Goal: Task Accomplishment & Management: Use online tool/utility

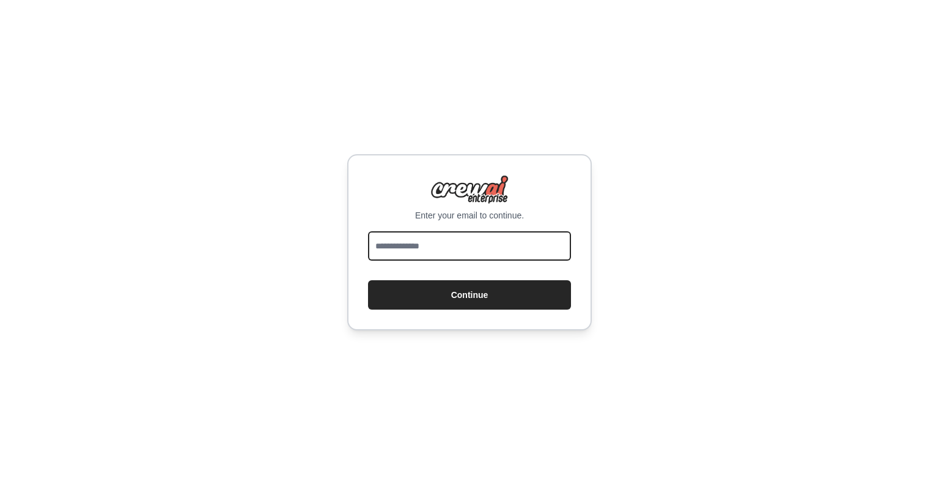
click at [487, 243] on input "email" at bounding box center [469, 245] width 203 height 29
type input "**********"
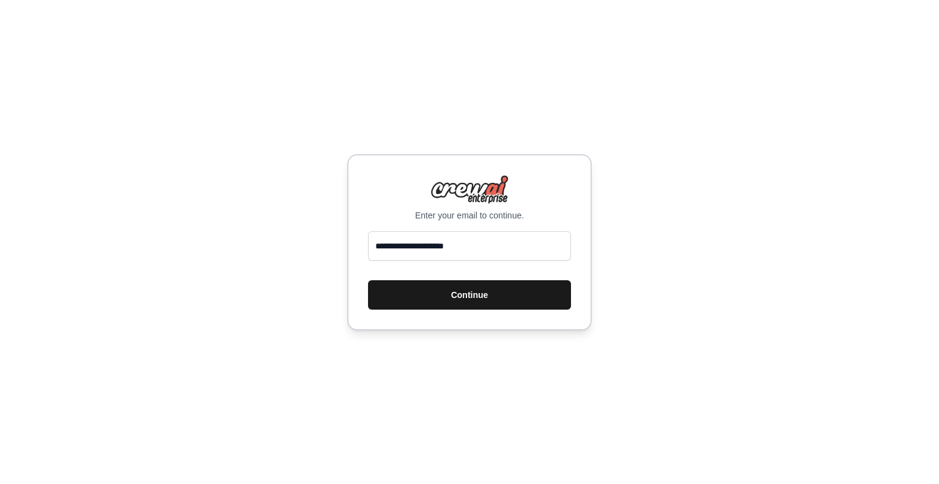
click at [465, 292] on button "Continue" at bounding box center [469, 294] width 203 height 29
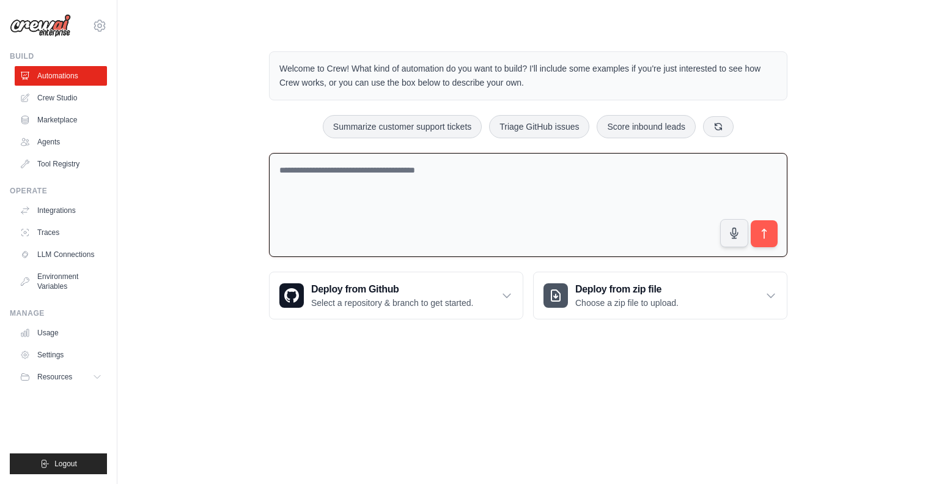
click at [339, 187] on textarea at bounding box center [528, 205] width 518 height 105
paste textarea "**********"
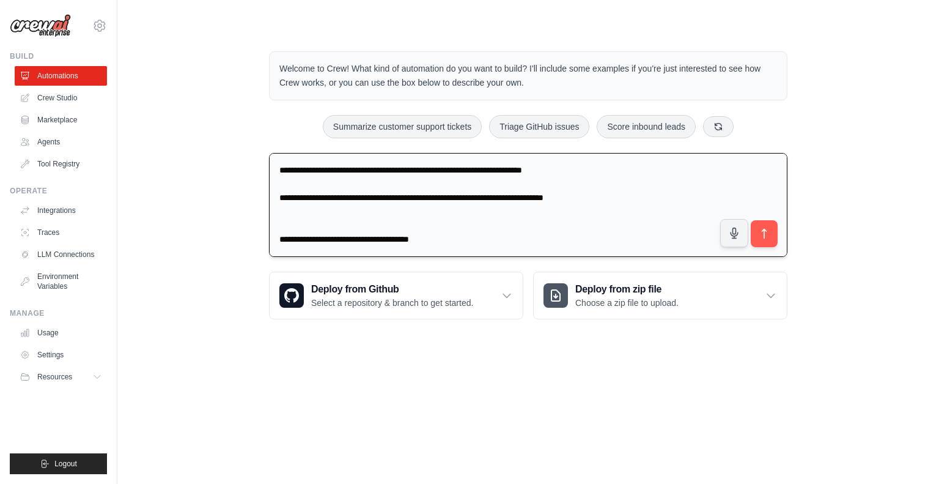
scroll to position [948, 0]
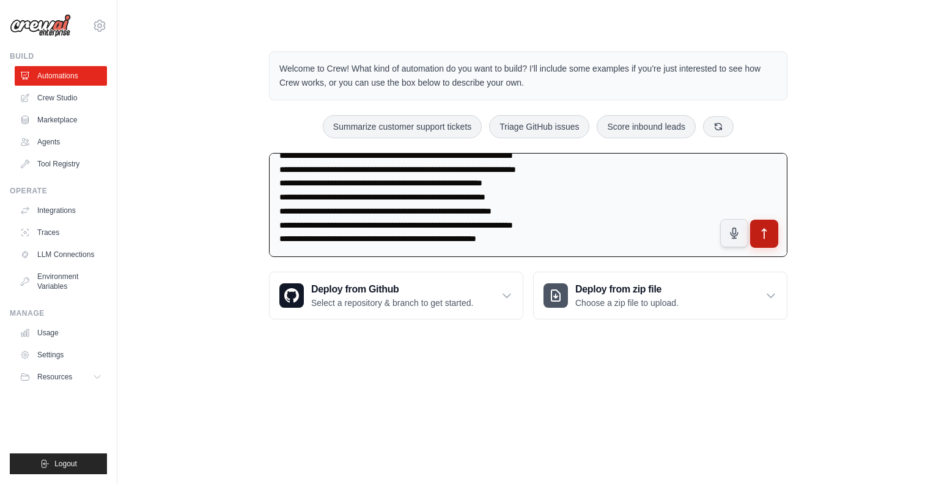
type textarea "**********"
click at [769, 227] on icon "submit" at bounding box center [764, 233] width 13 height 13
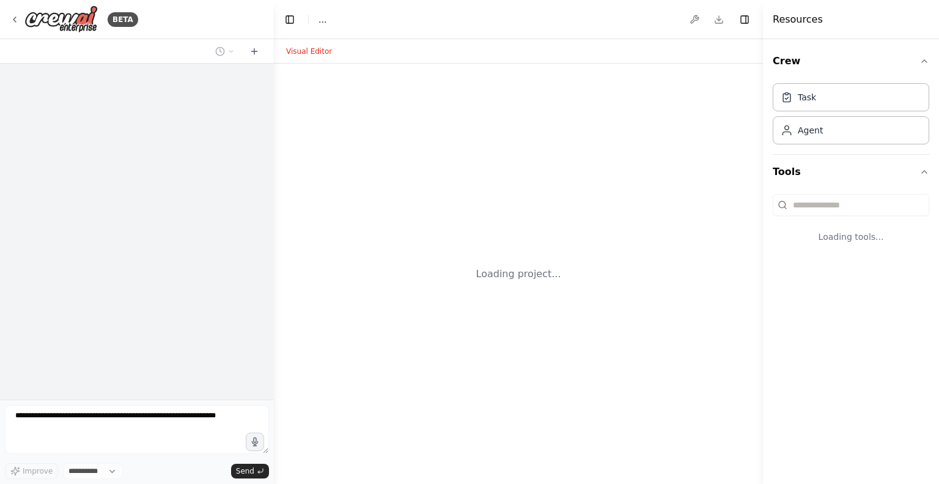
select select "****"
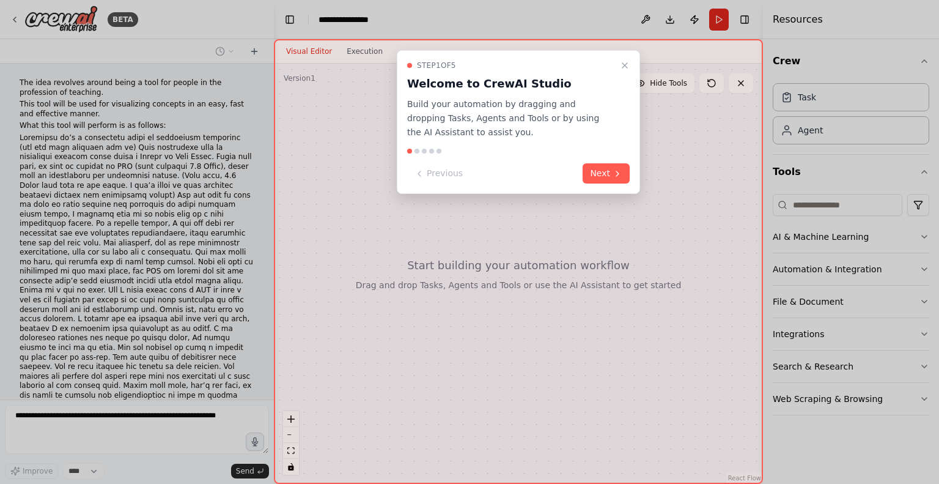
scroll to position [547, 0]
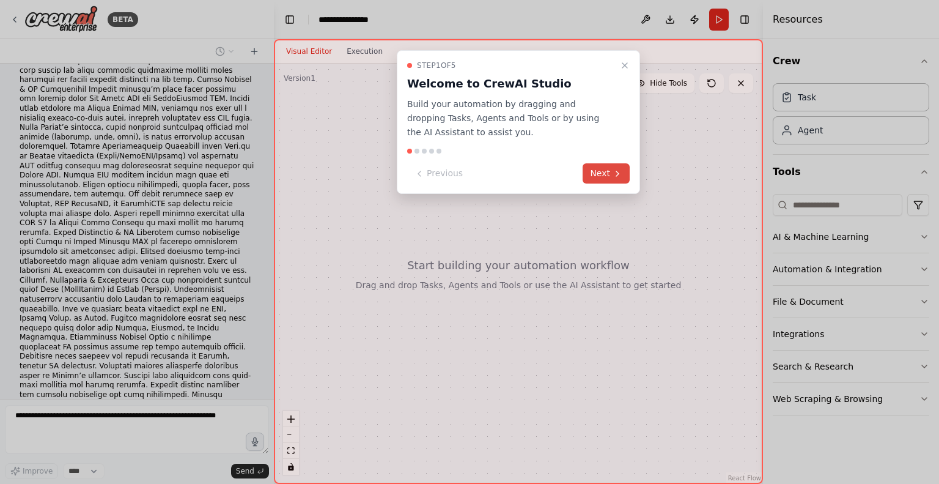
click at [603, 174] on button "Next" at bounding box center [606, 173] width 47 height 20
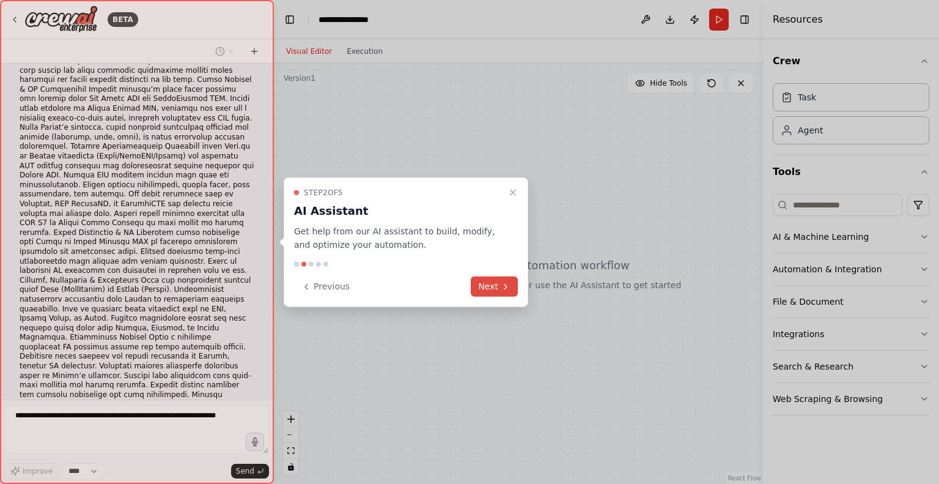
click at [500, 282] on button "Next" at bounding box center [494, 286] width 47 height 20
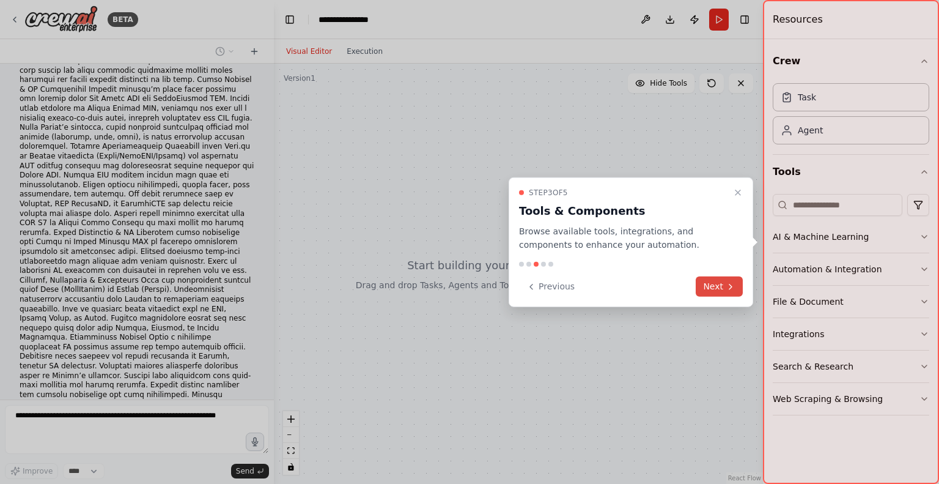
click at [709, 283] on button "Next" at bounding box center [719, 286] width 47 height 20
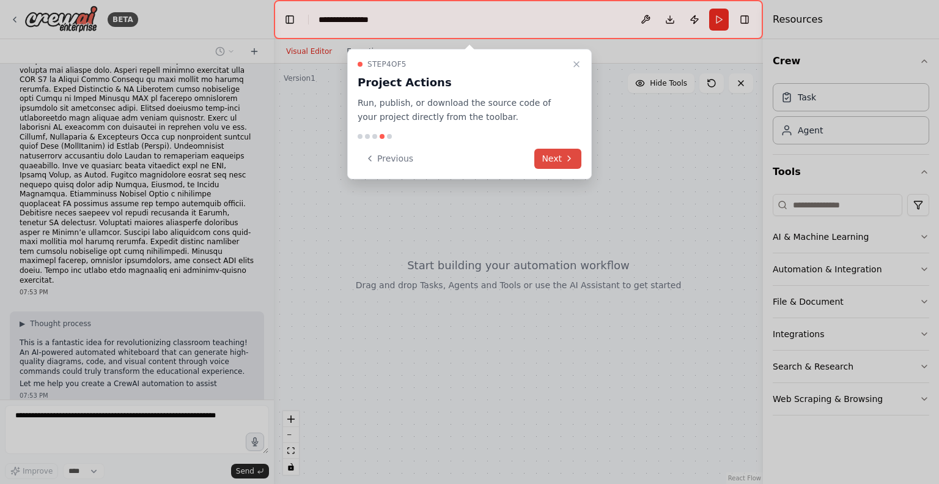
click at [561, 152] on button "Next" at bounding box center [557, 159] width 47 height 20
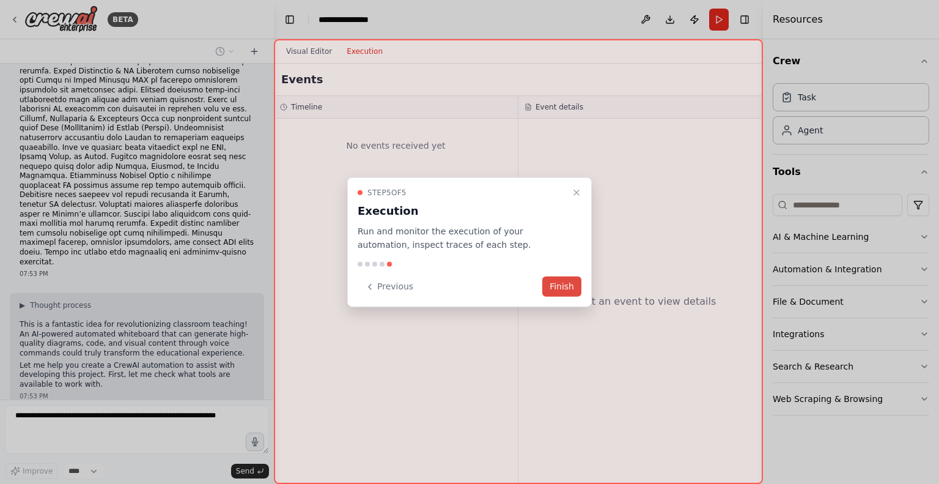
scroll to position [780, 0]
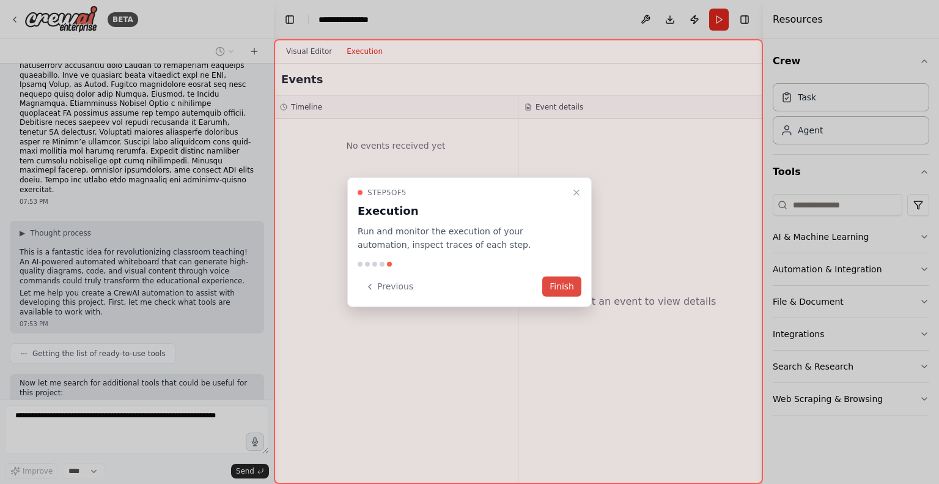
click at [573, 288] on button "Finish" at bounding box center [561, 286] width 39 height 20
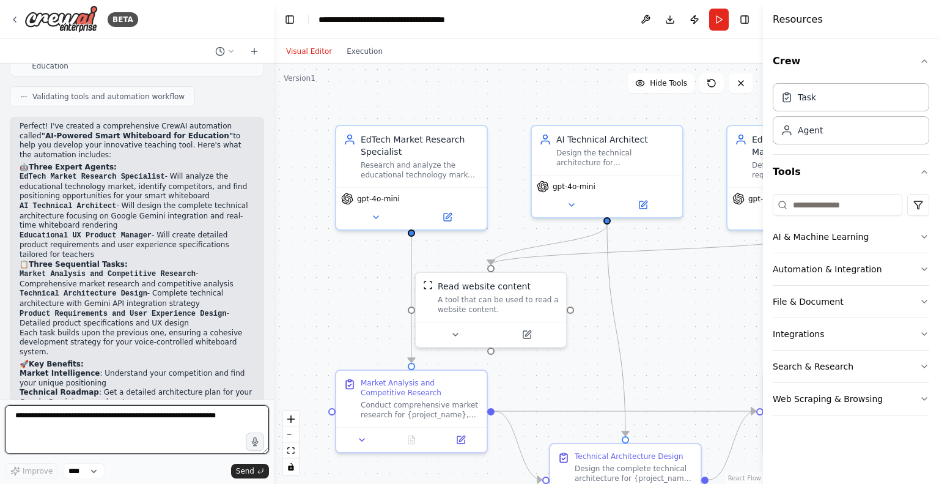
scroll to position [1955, 0]
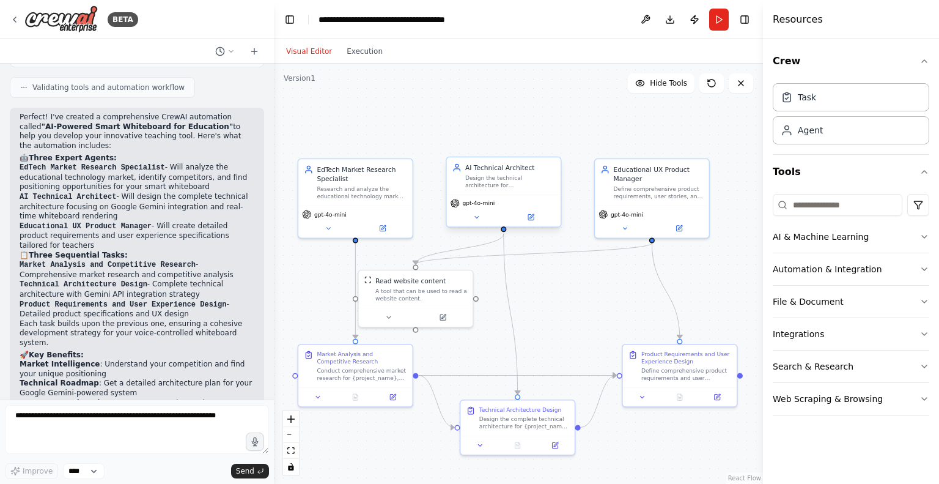
click at [476, 202] on span "gpt-4o-mini" at bounding box center [478, 202] width 32 height 7
click at [543, 196] on div "gpt-4o-mini" at bounding box center [504, 210] width 114 height 32
click at [504, 232] on div ".deletable-edge-delete-btn { width: 20px; height: 20px; border: 0px solid #ffff…" at bounding box center [518, 274] width 489 height 420
click at [342, 51] on button "Execution" at bounding box center [364, 51] width 51 height 15
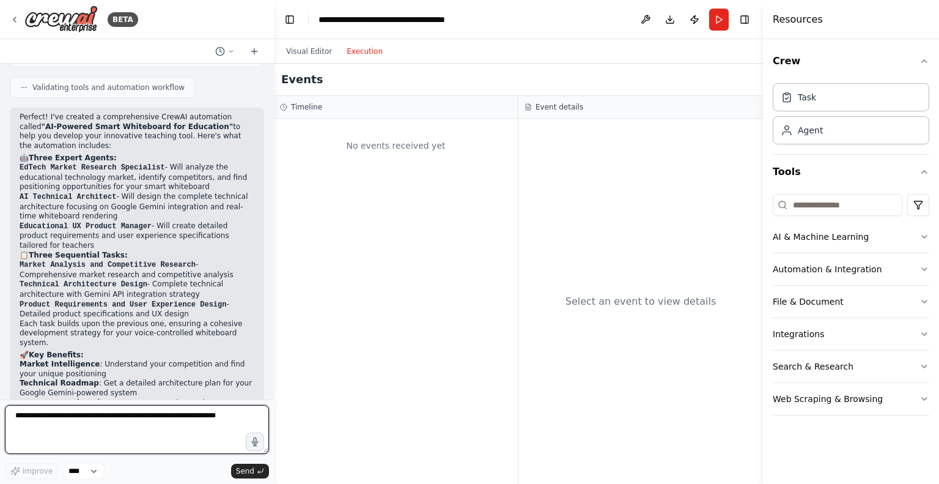
click at [212, 430] on textarea at bounding box center [137, 429] width 264 height 49
type textarea "**********"
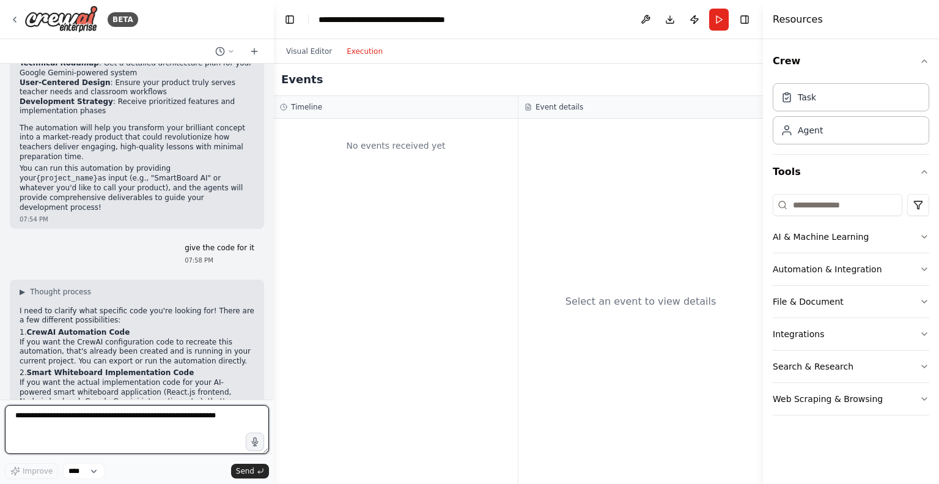
scroll to position [2274, 0]
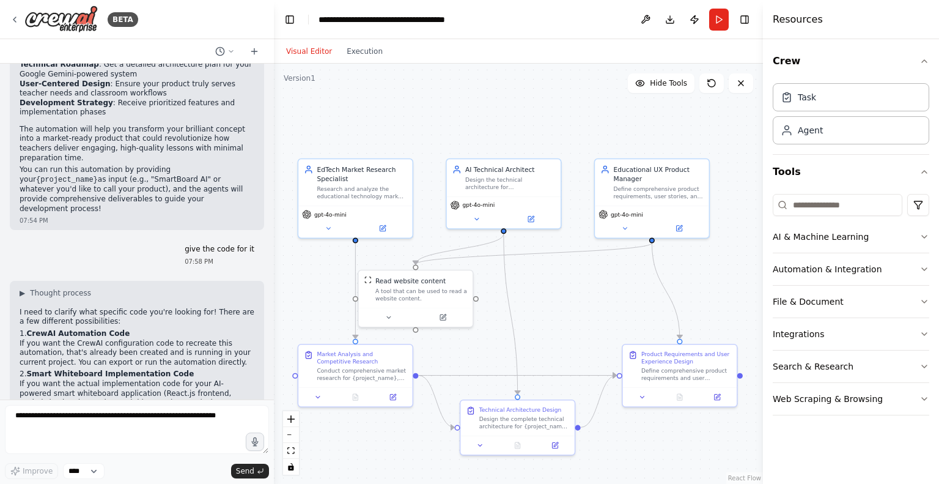
click at [310, 51] on button "Visual Editor" at bounding box center [309, 51] width 61 height 15
click at [328, 226] on icon at bounding box center [328, 227] width 4 height 2
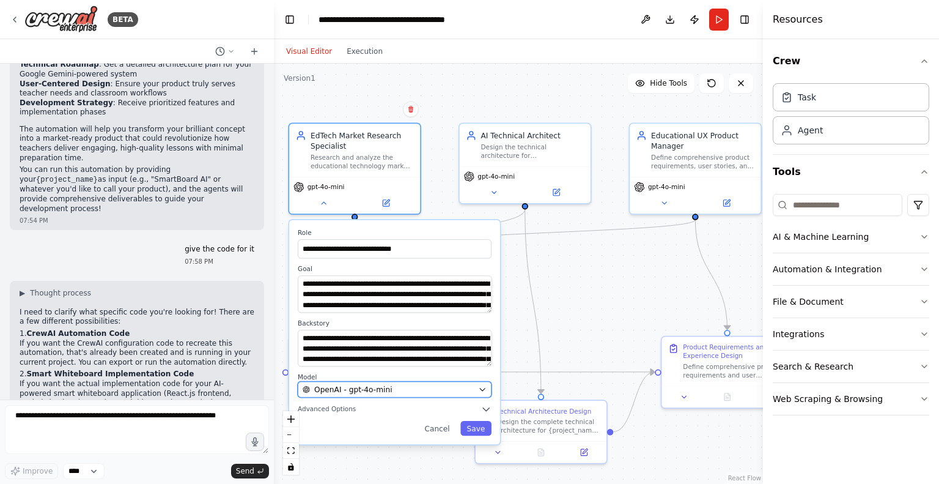
click at [449, 386] on div "OpenAI - gpt-4o-mini" at bounding box center [388, 389] width 171 height 10
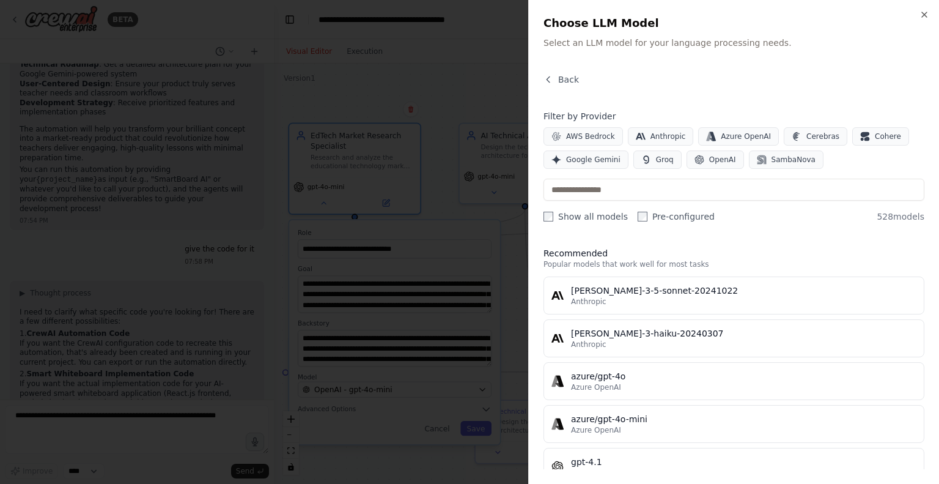
click at [426, 268] on div at bounding box center [469, 242] width 939 height 484
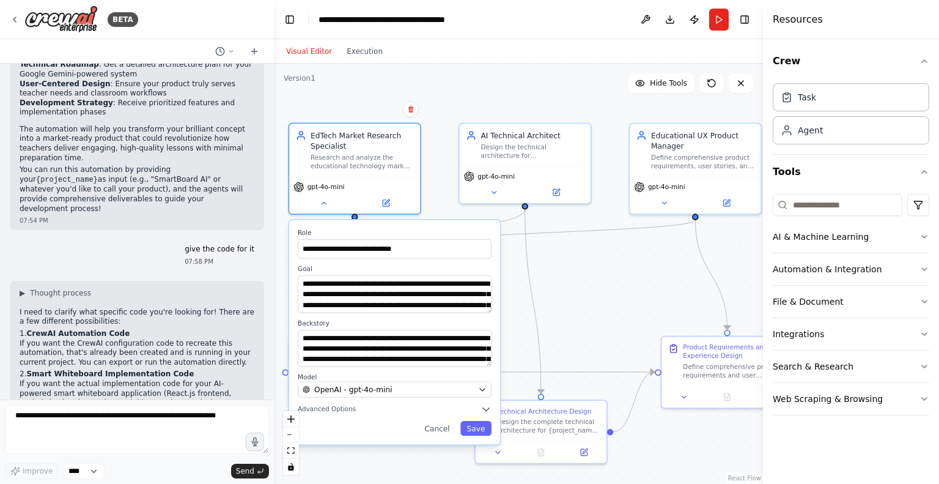
click at [589, 300] on div ".deletable-edge-delete-btn { width: 20px; height: 20px; border: 0px solid #ffff…" at bounding box center [518, 274] width 489 height 420
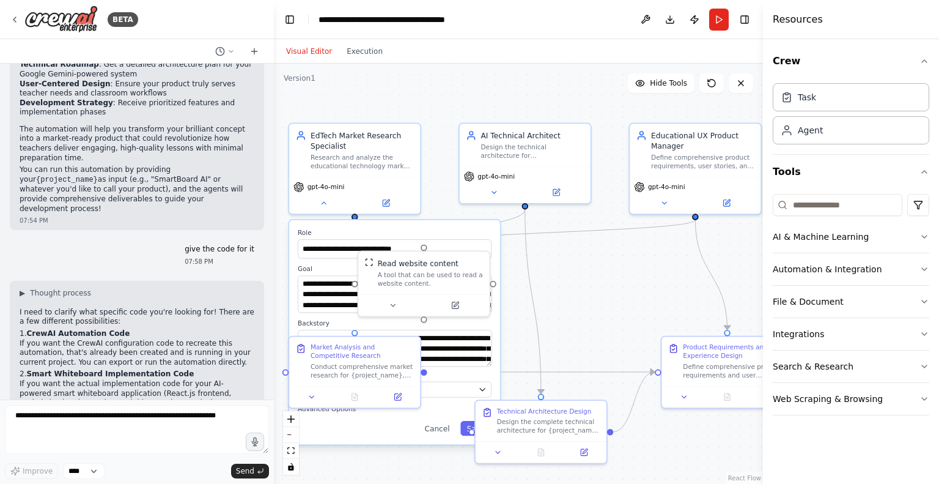
click at [579, 301] on div ".deletable-edge-delete-btn { width: 20px; height: 20px; border: 0px solid #ffff…" at bounding box center [518, 274] width 489 height 420
click at [622, 292] on div ".deletable-edge-delete-btn { width: 20px; height: 20px; border: 0px solid #ffff…" at bounding box center [518, 274] width 489 height 420
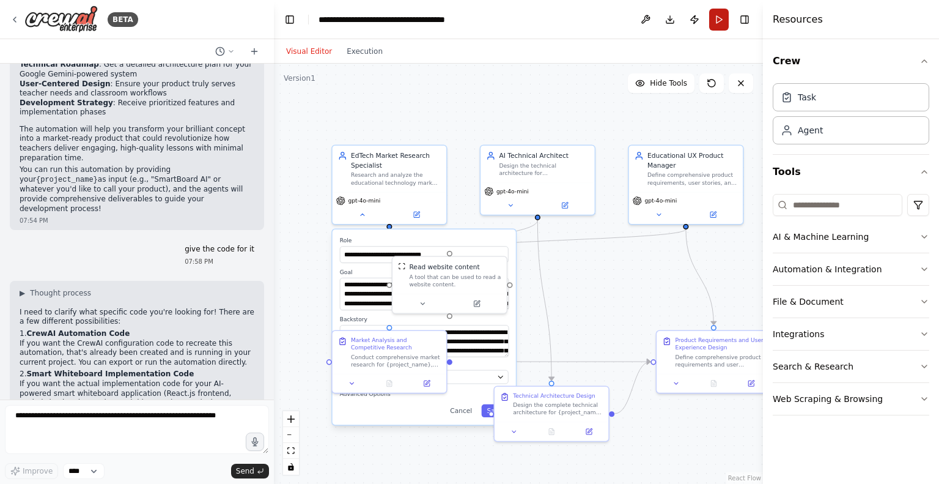
click at [717, 17] on button "Run" at bounding box center [719, 20] width 20 height 22
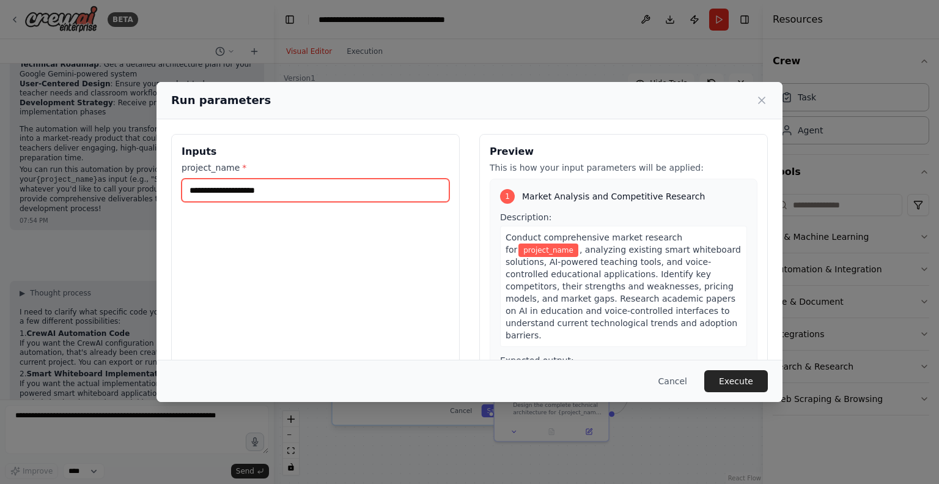
click at [295, 193] on input "project_name *" at bounding box center [316, 190] width 268 height 23
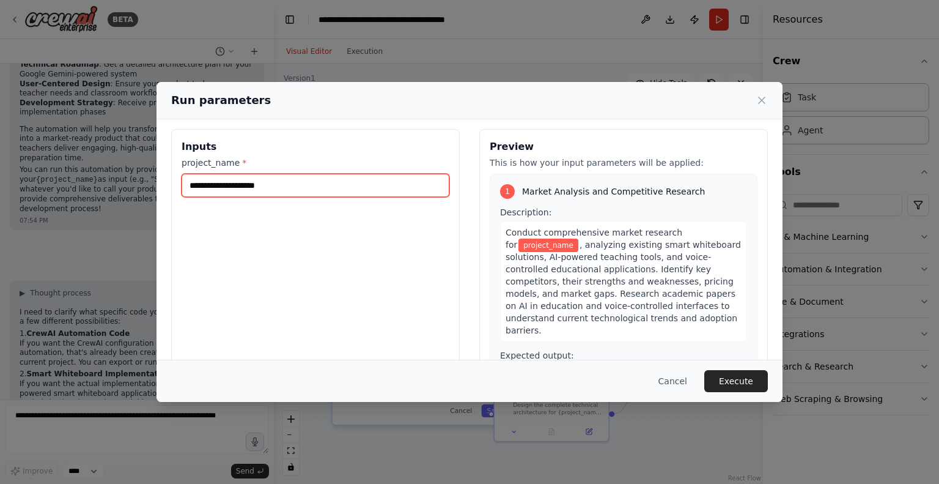
scroll to position [0, 0]
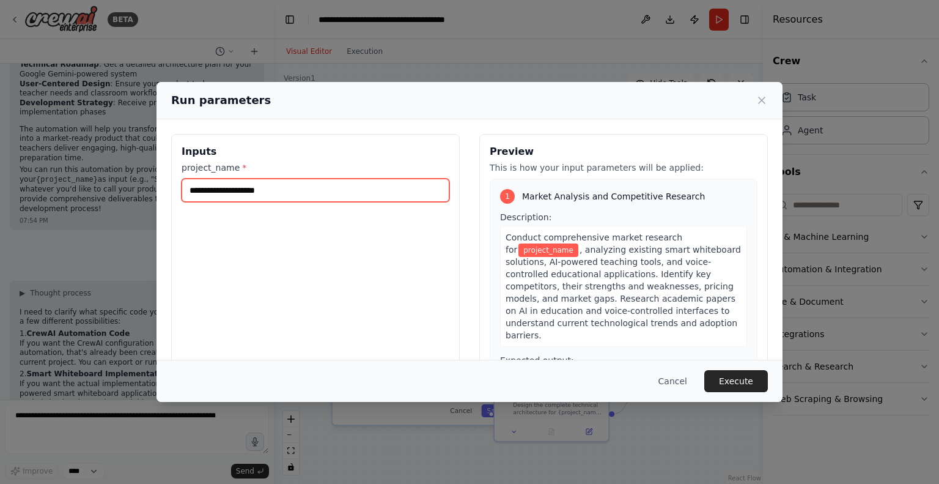
click at [255, 189] on input "project_name *" at bounding box center [316, 190] width 268 height 23
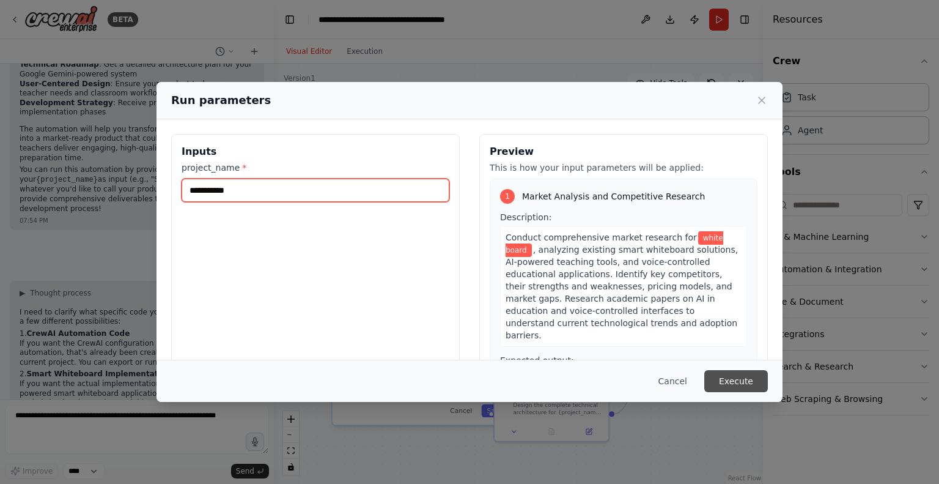
type input "**********"
click at [732, 375] on button "Execute" at bounding box center [736, 381] width 64 height 22
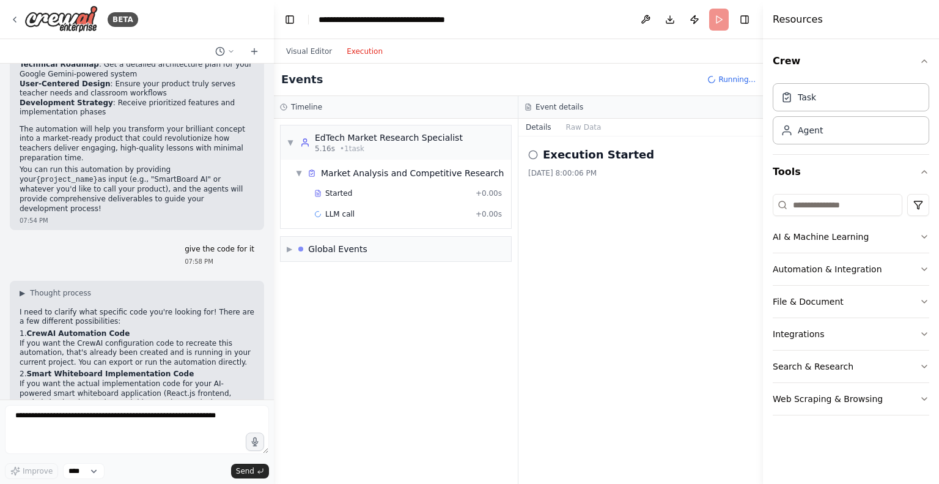
click at [368, 46] on button "Execution" at bounding box center [364, 51] width 51 height 15
click at [536, 158] on circle at bounding box center [533, 154] width 8 height 8
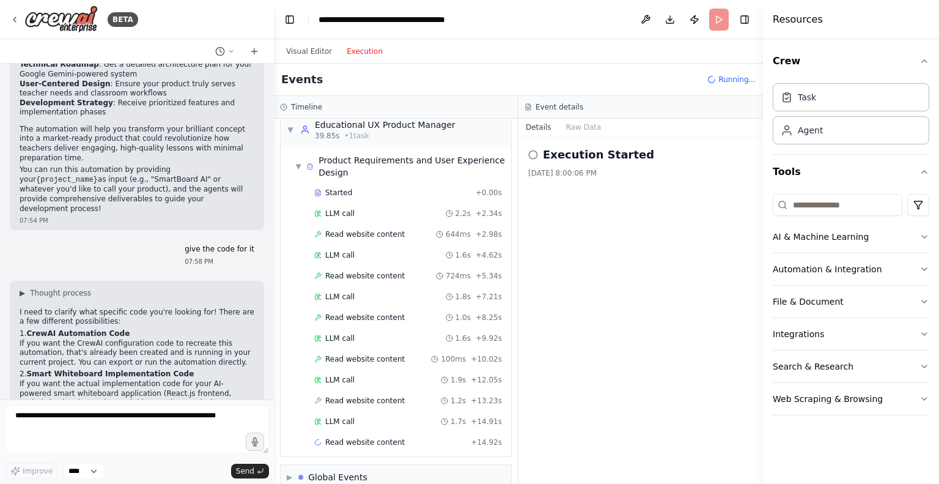
scroll to position [405, 0]
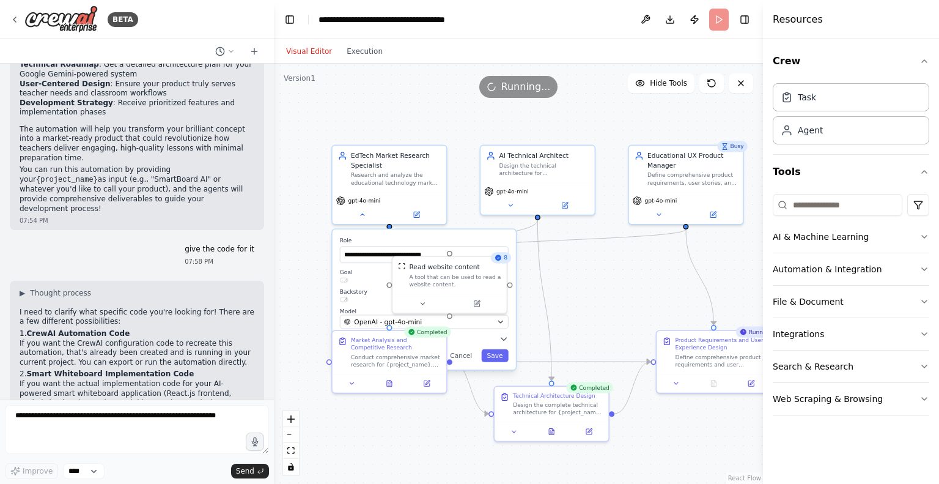
click at [300, 51] on button "Visual Editor" at bounding box center [309, 51] width 61 height 15
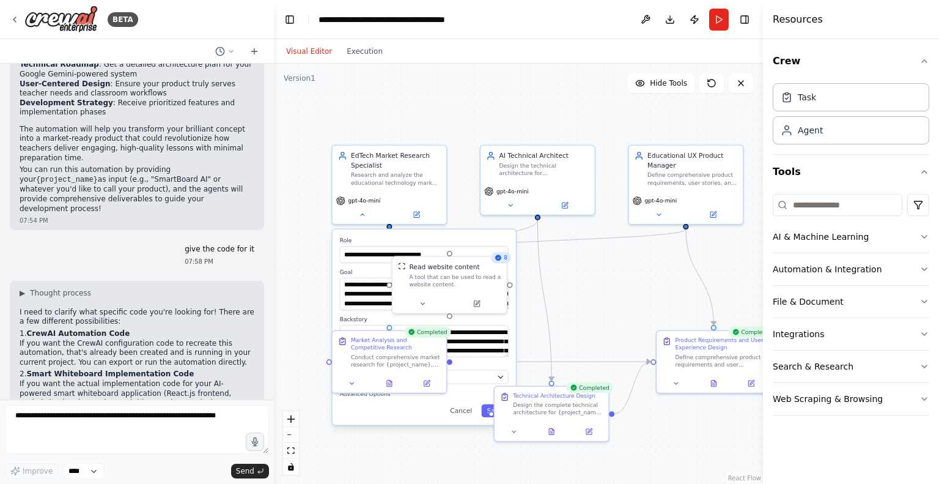
click at [504, 259] on div "8" at bounding box center [501, 257] width 20 height 11
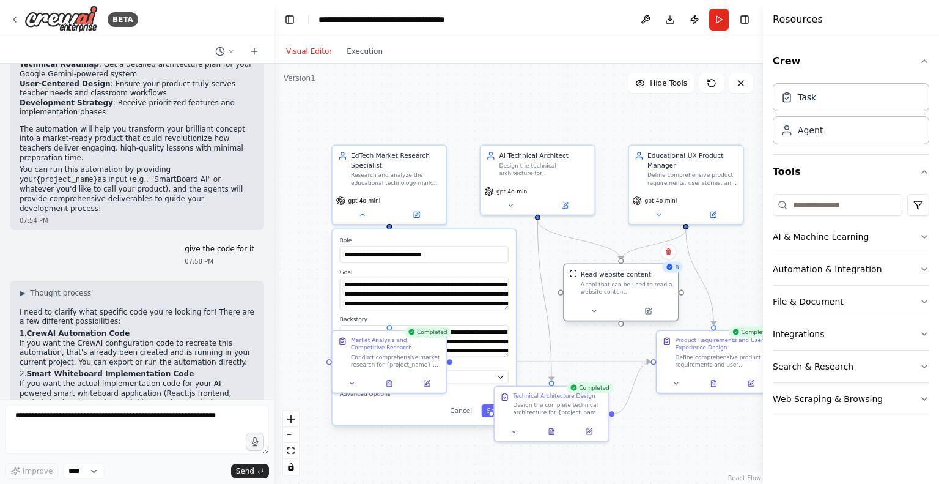
drag, startPoint x: 436, startPoint y: 278, endPoint x: 605, endPoint y: 289, distance: 169.1
click at [605, 289] on div "A tool that can be used to read a website content." at bounding box center [627, 288] width 92 height 15
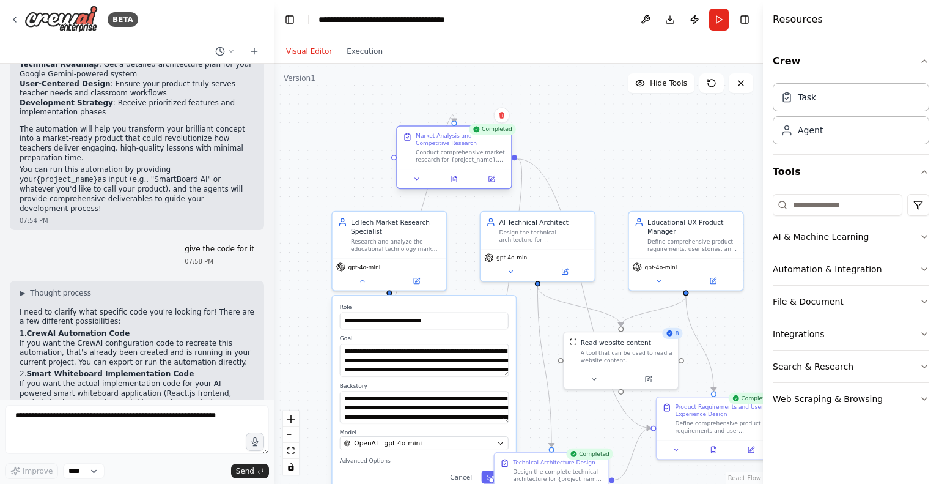
drag, startPoint x: 397, startPoint y: 349, endPoint x: 465, endPoint y: 144, distance: 215.6
click at [465, 144] on div "Market Analysis and Competitive Research" at bounding box center [461, 139] width 90 height 15
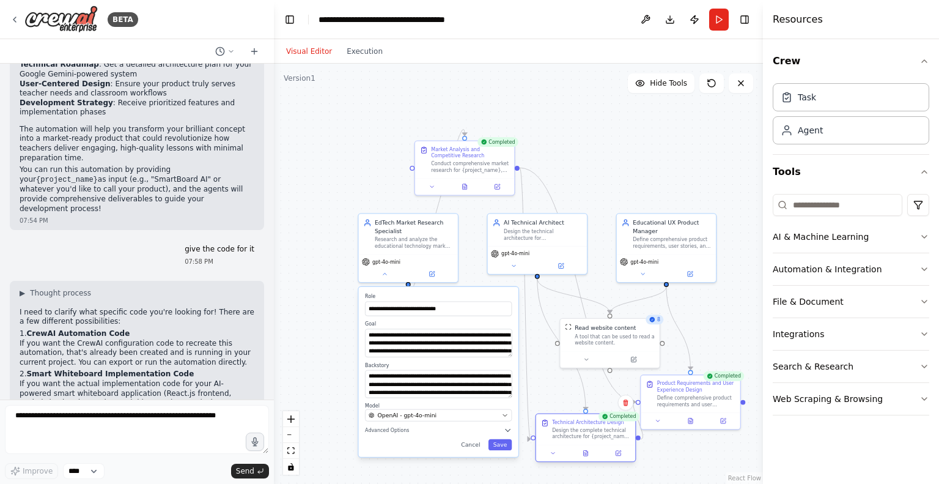
drag, startPoint x: 526, startPoint y: 443, endPoint x: 561, endPoint y: 438, distance: 35.1
click at [561, 438] on div "Design the complete technical architecture for {project_name} based on the impl…" at bounding box center [591, 433] width 78 height 13
click at [836, 236] on button "AI & Machine Learning" at bounding box center [851, 237] width 157 height 32
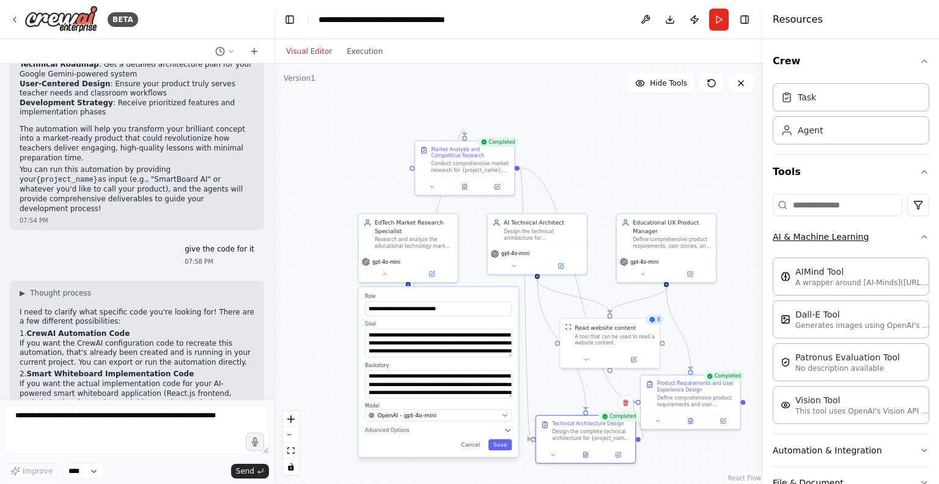
click at [896, 232] on button "AI & Machine Learning" at bounding box center [851, 237] width 157 height 32
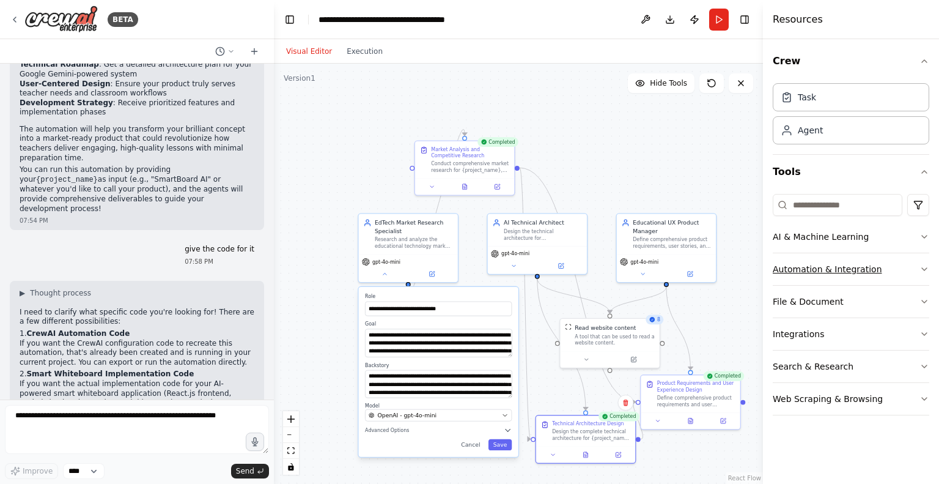
click at [924, 267] on icon "button" at bounding box center [925, 269] width 10 height 10
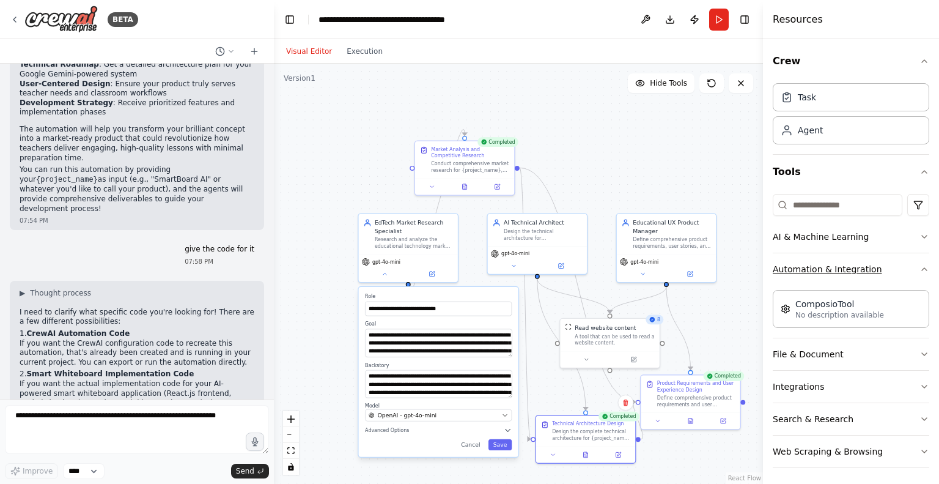
click at [919, 259] on button "Automation & Integration" at bounding box center [851, 269] width 157 height 32
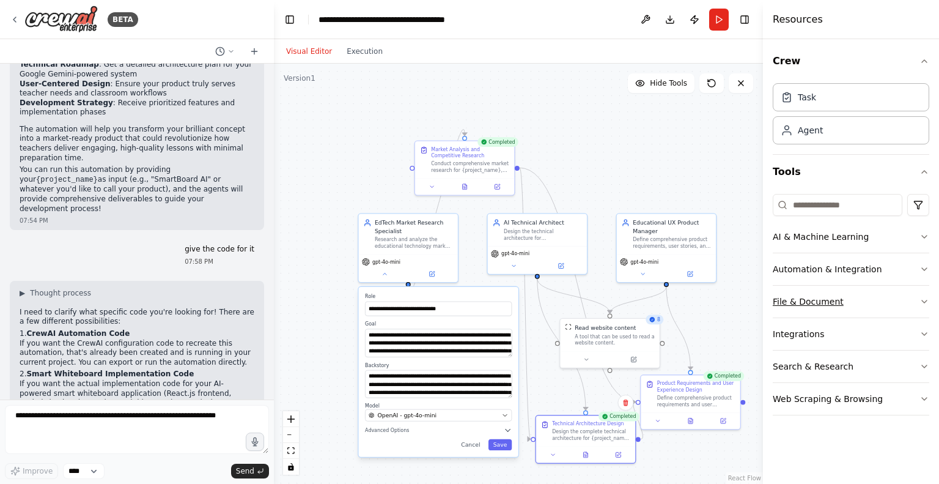
click at [899, 297] on button "File & Document" at bounding box center [851, 302] width 157 height 32
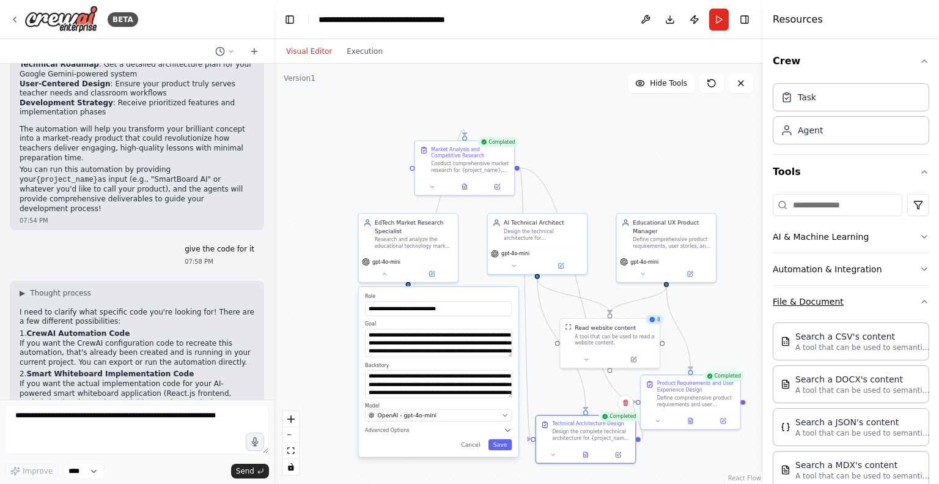
click at [893, 295] on button "File & Document" at bounding box center [851, 302] width 157 height 32
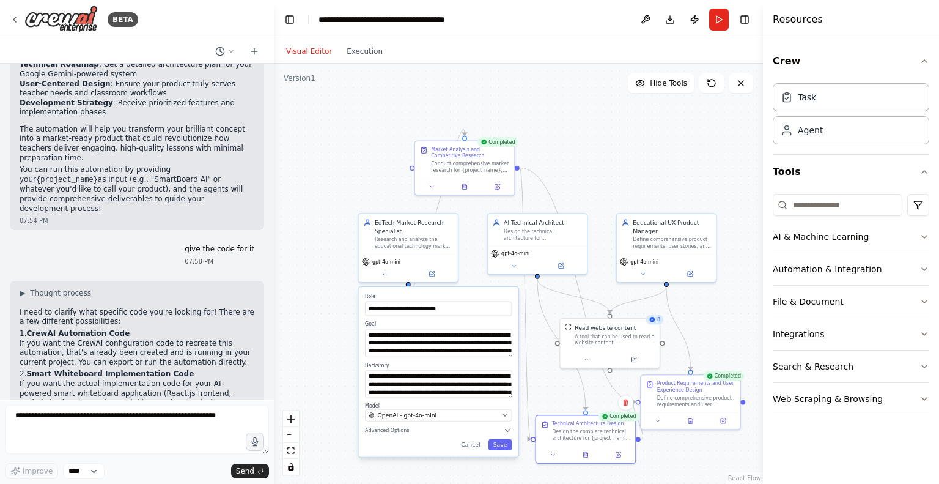
click at [845, 334] on button "Integrations" at bounding box center [851, 334] width 157 height 32
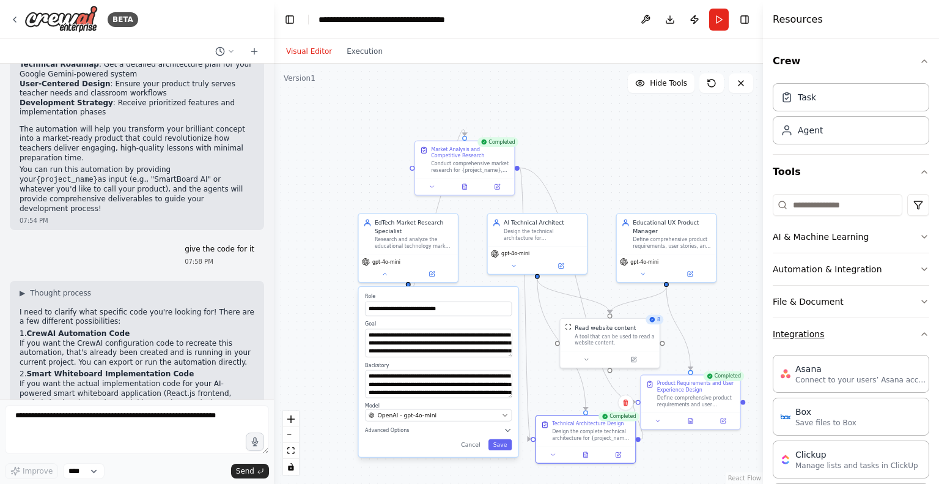
click at [868, 322] on button "Integrations" at bounding box center [851, 334] width 157 height 32
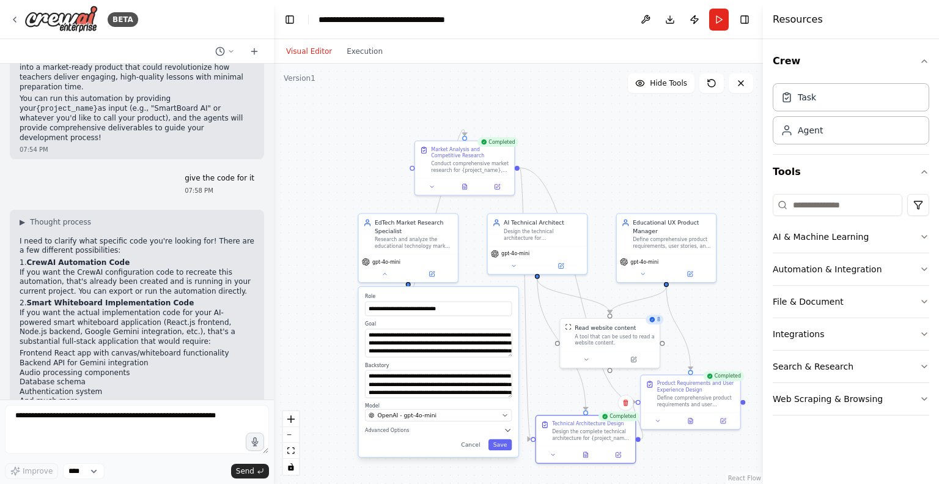
scroll to position [2396, 0]
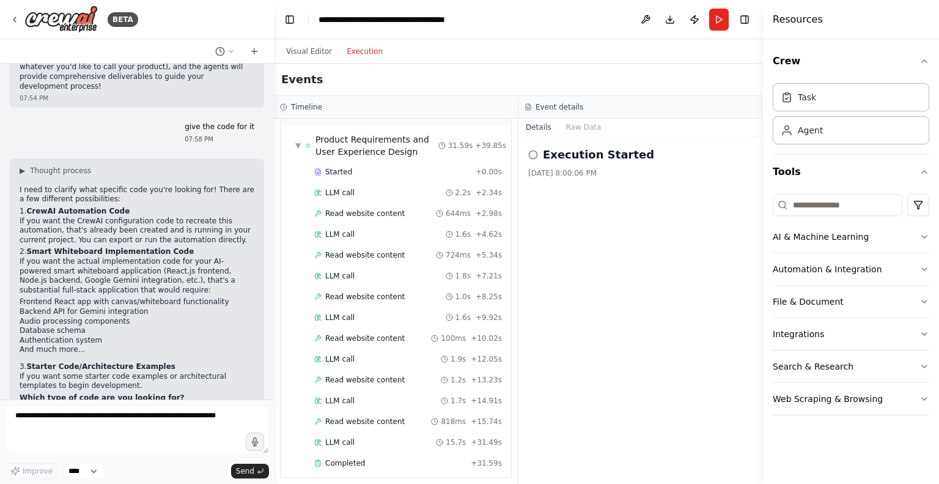
click at [366, 48] on button "Execution" at bounding box center [364, 51] width 51 height 15
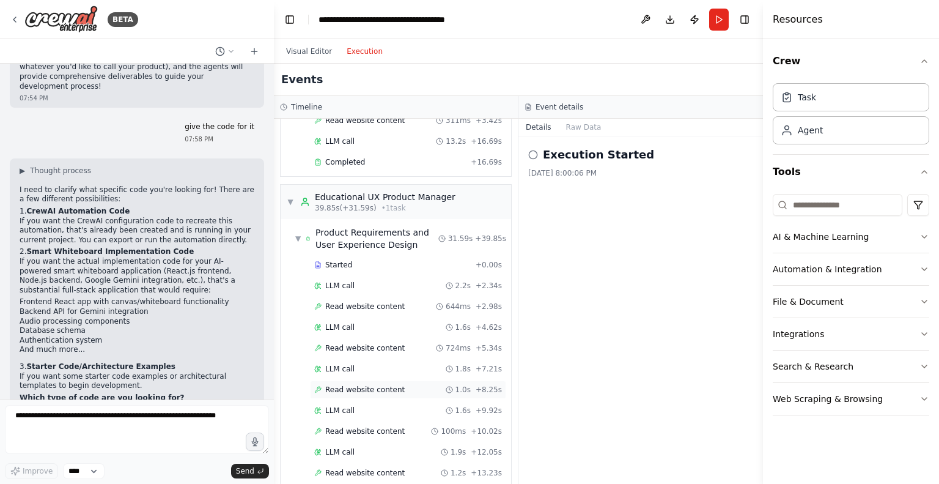
scroll to position [426, 0]
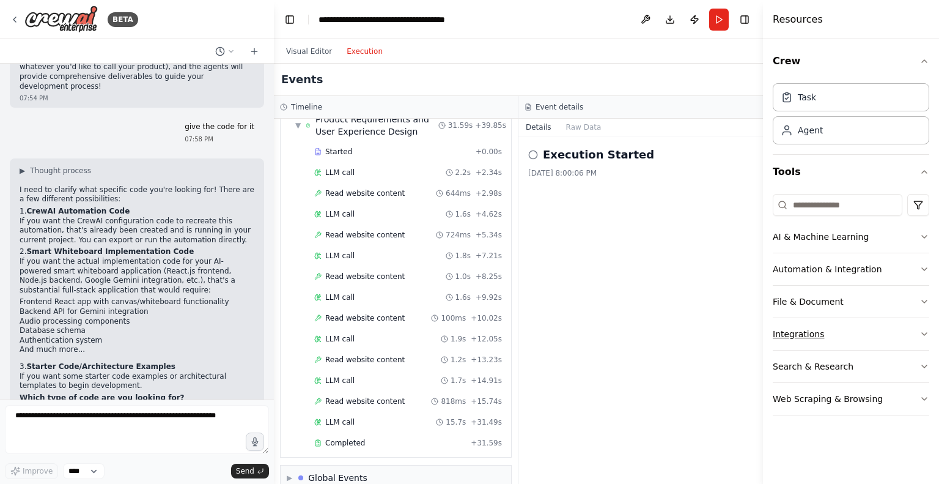
click at [858, 331] on button "Integrations" at bounding box center [851, 334] width 157 height 32
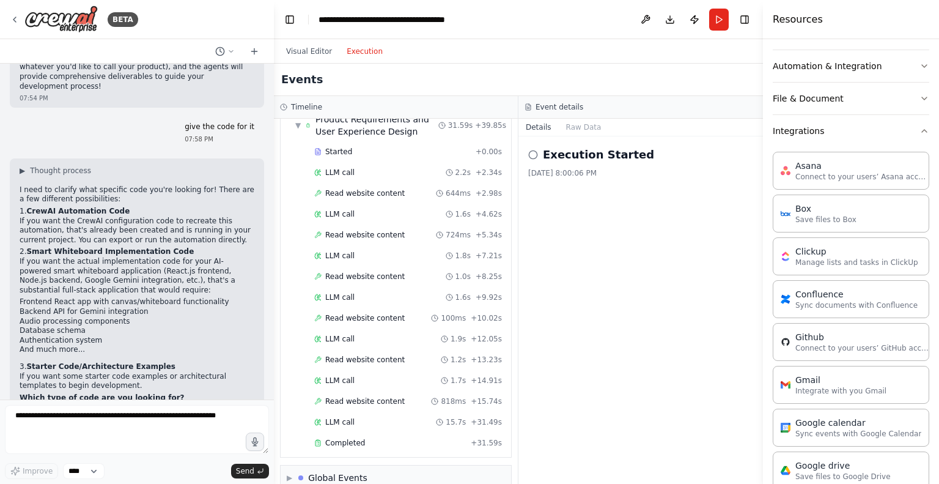
scroll to position [245, 0]
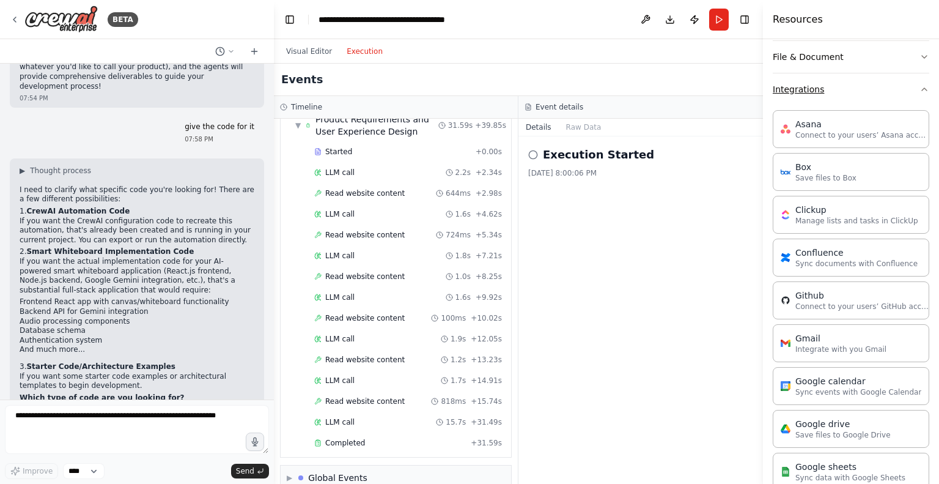
click at [842, 88] on button "Integrations" at bounding box center [851, 89] width 157 height 32
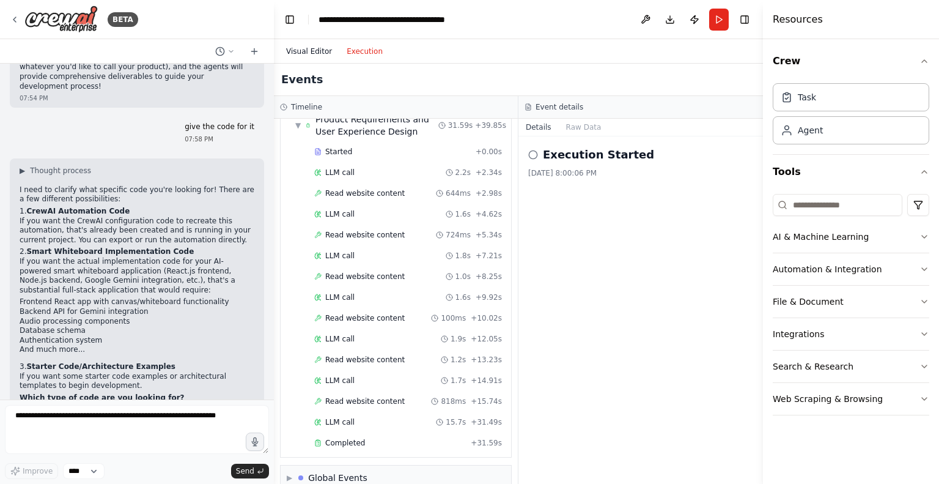
click at [319, 44] on button "Visual Editor" at bounding box center [309, 51] width 61 height 15
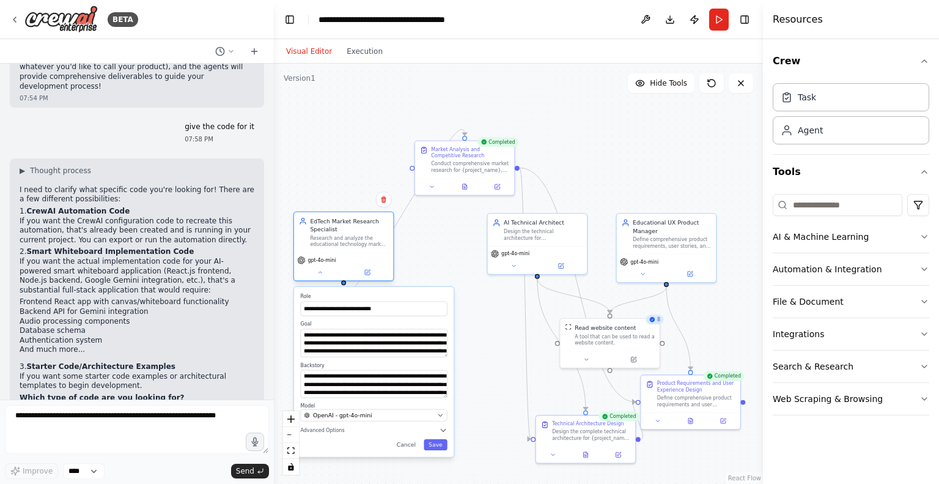
drag, startPoint x: 421, startPoint y: 251, endPoint x: 352, endPoint y: 254, distance: 68.6
click at [352, 254] on div "EdTech Market Research Specialist Research and analyze the educational technolo…" at bounding box center [343, 247] width 101 height 70
click at [657, 320] on span "8" at bounding box center [658, 319] width 3 height 7
click at [674, 80] on span "Hide Tools" at bounding box center [668, 83] width 37 height 10
click at [674, 80] on span "Show Tools" at bounding box center [667, 83] width 40 height 10
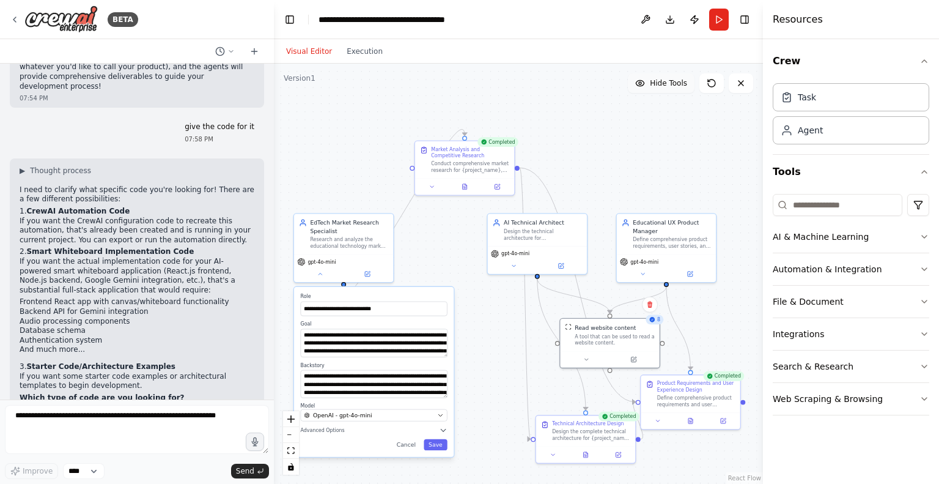
click at [674, 80] on span "Hide Tools" at bounding box center [668, 83] width 37 height 10
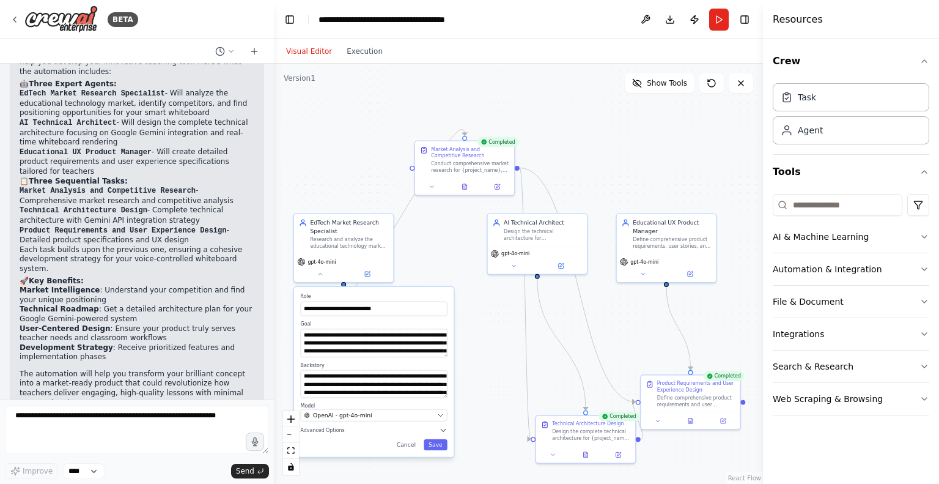
scroll to position [1723, 0]
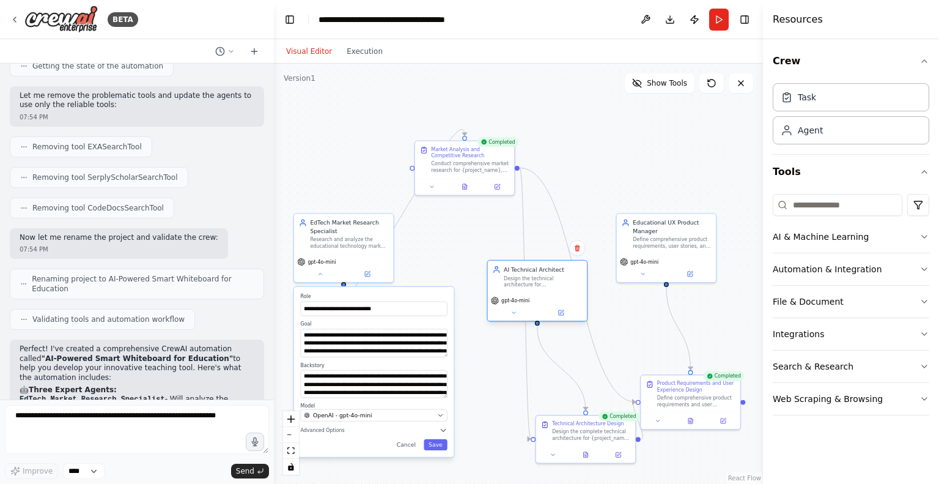
drag, startPoint x: 531, startPoint y: 245, endPoint x: 535, endPoint y: 293, distance: 49.0
click at [535, 293] on div "gpt-4o-mini" at bounding box center [537, 307] width 99 height 28
click at [675, 86] on span "Show Tools" at bounding box center [667, 83] width 40 height 10
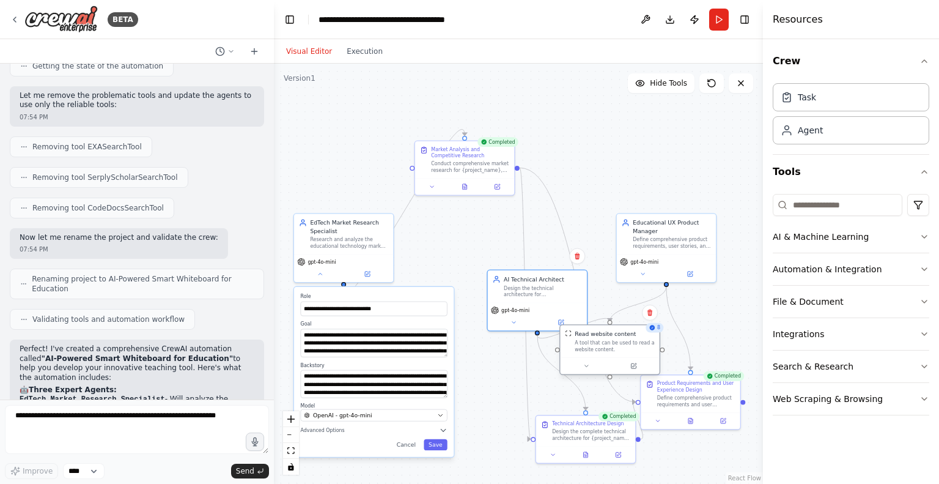
click at [621, 339] on div "A tool that can be used to read a website content." at bounding box center [615, 345] width 80 height 13
click at [589, 135] on div ".deletable-edge-delete-btn { width: 20px; height: 20px; border: 0px solid #ffff…" at bounding box center [518, 274] width 489 height 420
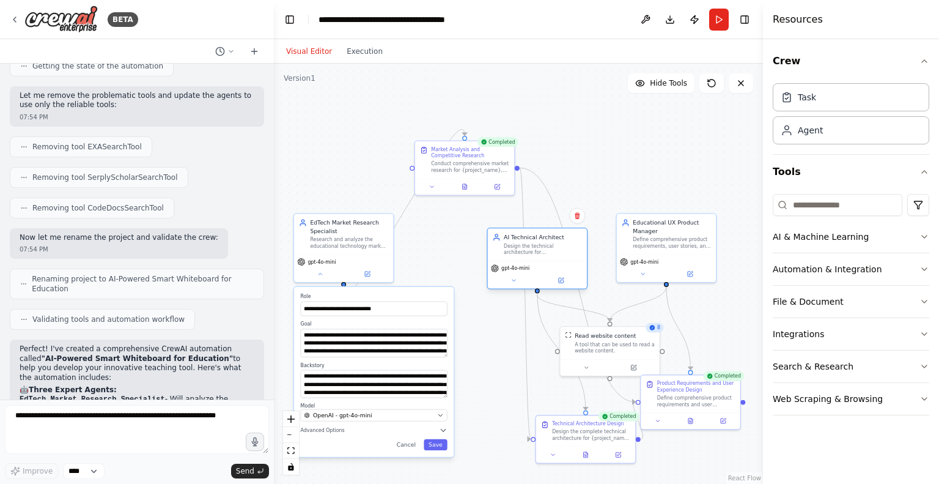
drag, startPoint x: 544, startPoint y: 293, endPoint x: 545, endPoint y: 254, distance: 38.6
click at [545, 254] on div "Design the technical architecture for {project_name}, focusing on Google Gemini…" at bounding box center [543, 249] width 78 height 13
drag, startPoint x: 625, startPoint y: 347, endPoint x: 627, endPoint y: 336, distance: 11.3
click at [627, 336] on div "A tool that can be used to read a website content." at bounding box center [615, 337] width 80 height 13
click at [634, 120] on div ".deletable-edge-delete-btn { width: 20px; height: 20px; border: 0px solid #ffff…" at bounding box center [518, 274] width 489 height 420
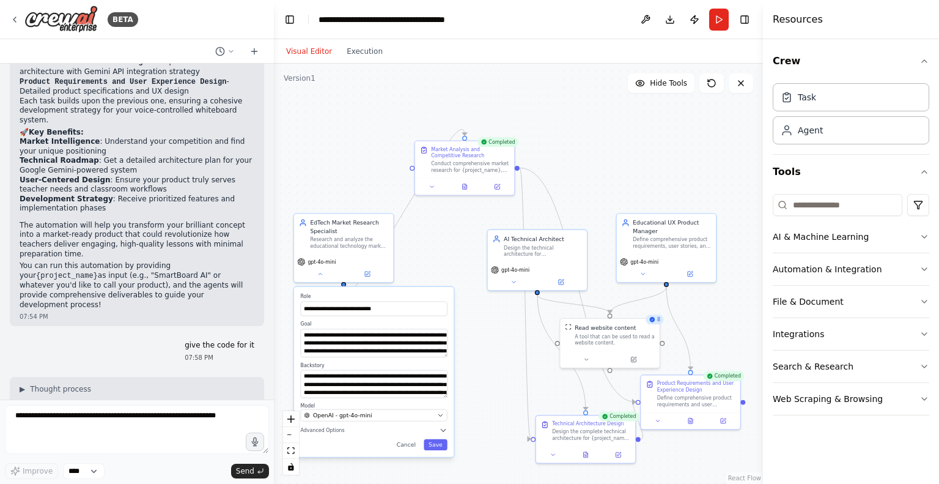
scroll to position [2396, 0]
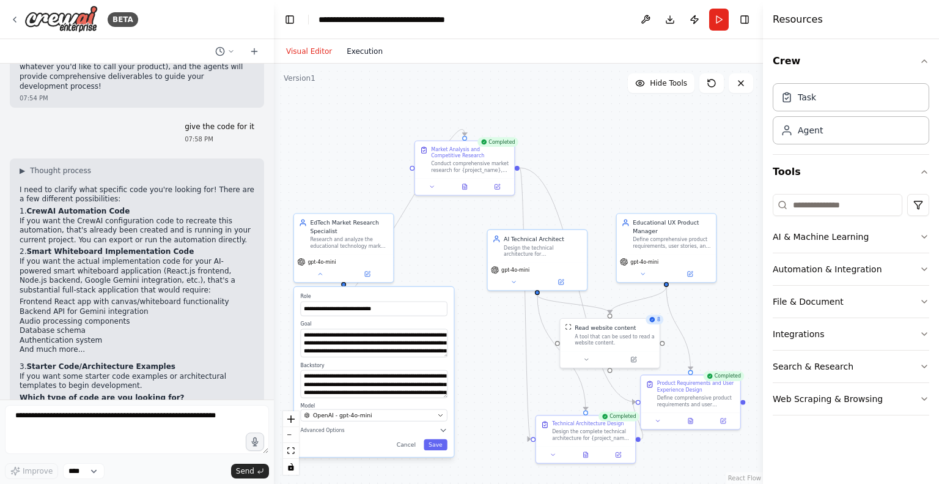
click at [361, 49] on button "Execution" at bounding box center [364, 51] width 51 height 15
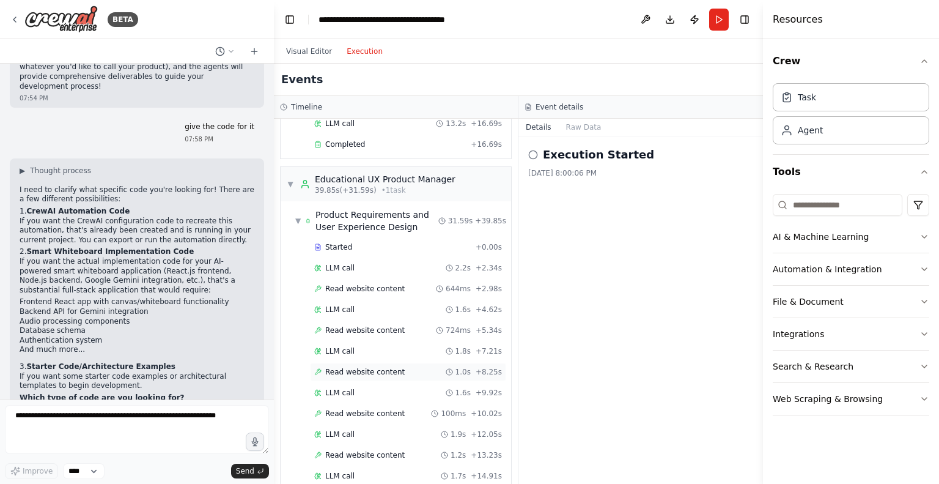
scroll to position [426, 0]
